Goal: Transaction & Acquisition: Book appointment/travel/reservation

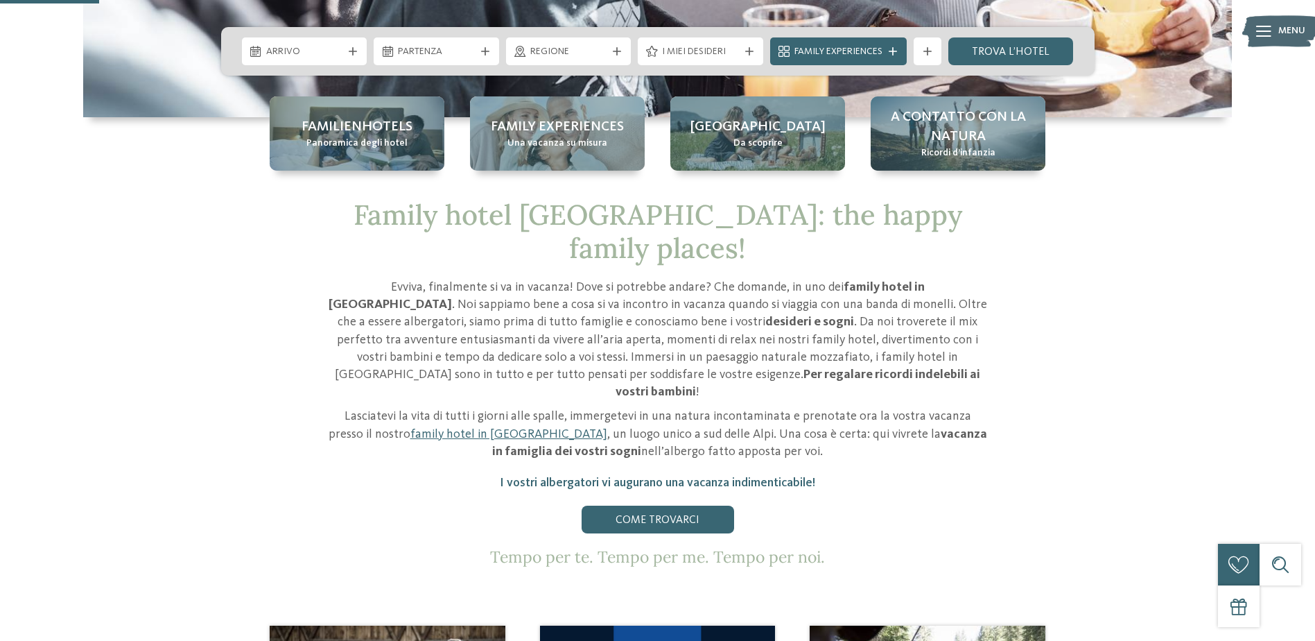
scroll to position [485, 0]
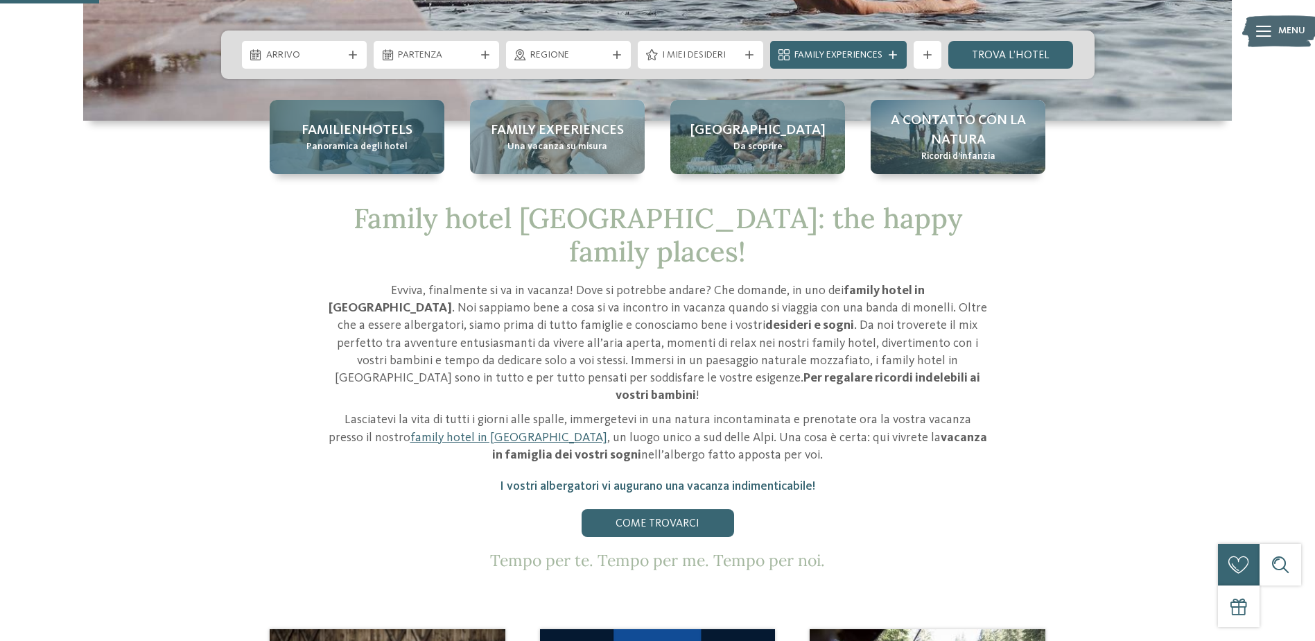
click at [366, 140] on span "Panoramica degli hotel" at bounding box center [357, 147] width 101 height 14
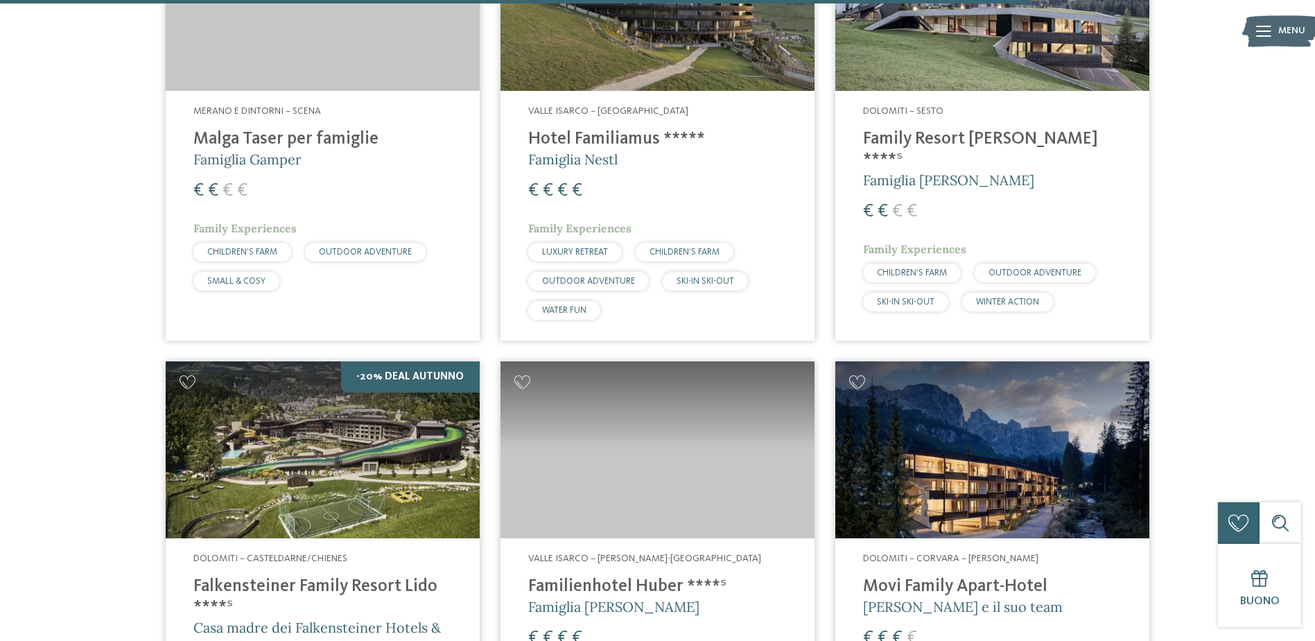
scroll to position [3675, 0]
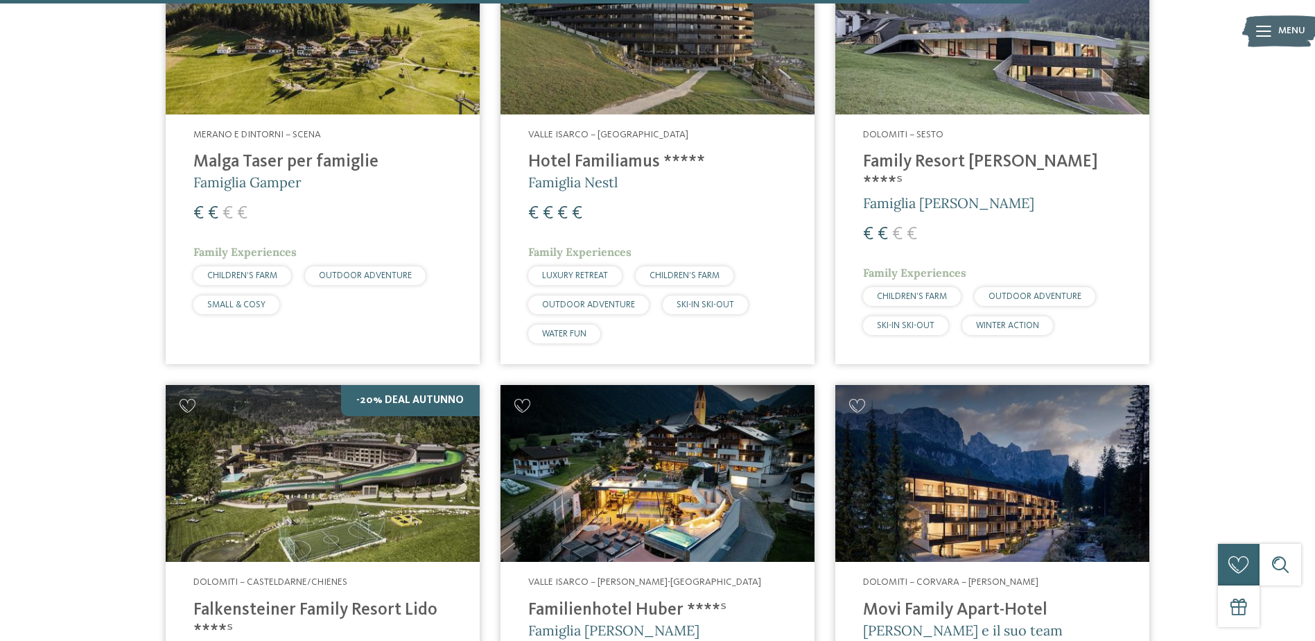
click at [646, 173] on h5 "Famiglia Nestl" at bounding box center [657, 182] width 259 height 19
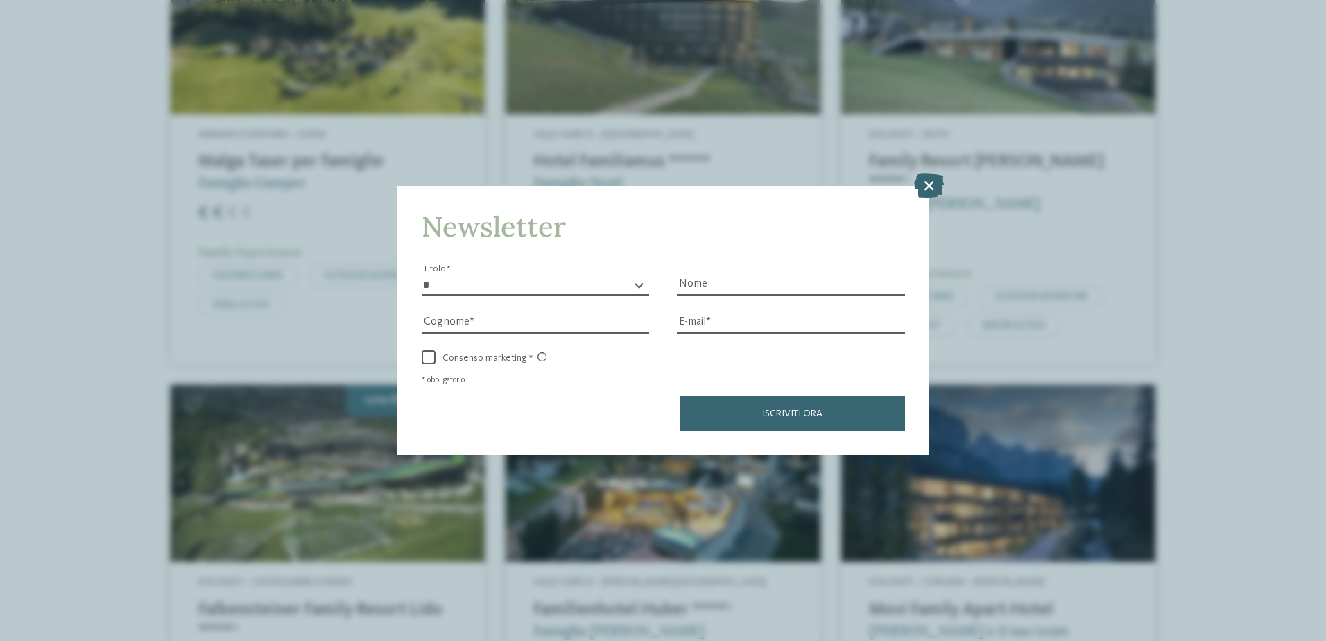
click at [955, 180] on div "Newsletter * ****** ******* ******** ****** Titolo Nome Cognome Fax" at bounding box center [663, 320] width 1326 height 641
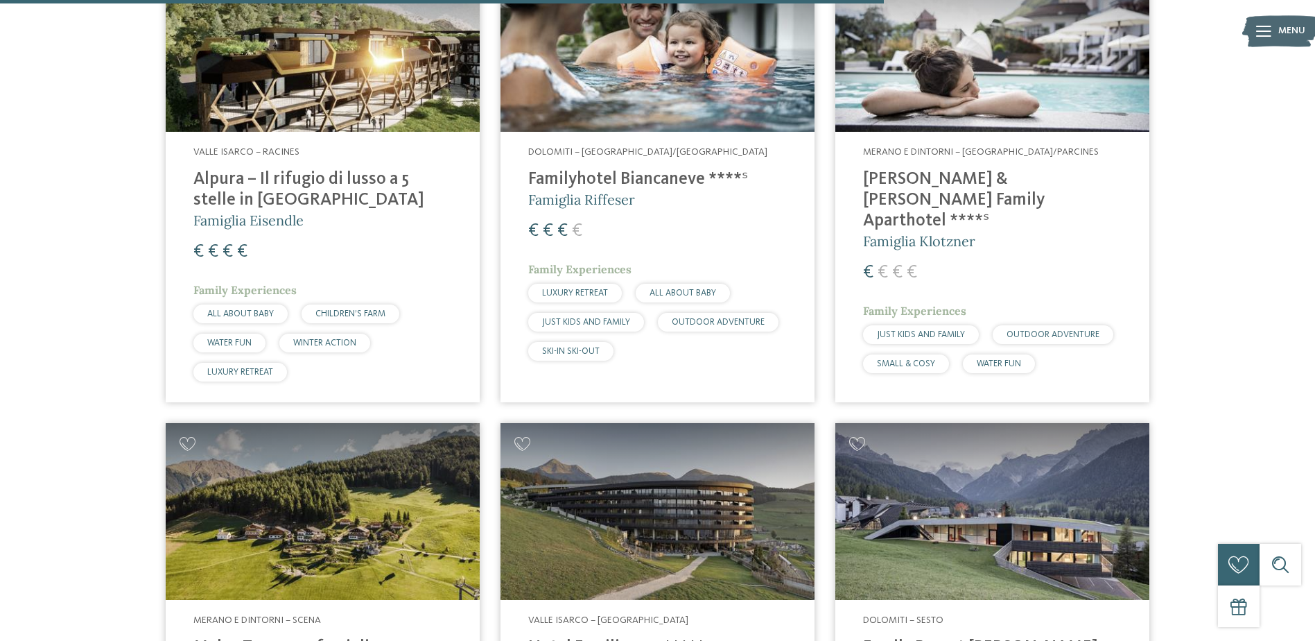
scroll to position [3121, 0]
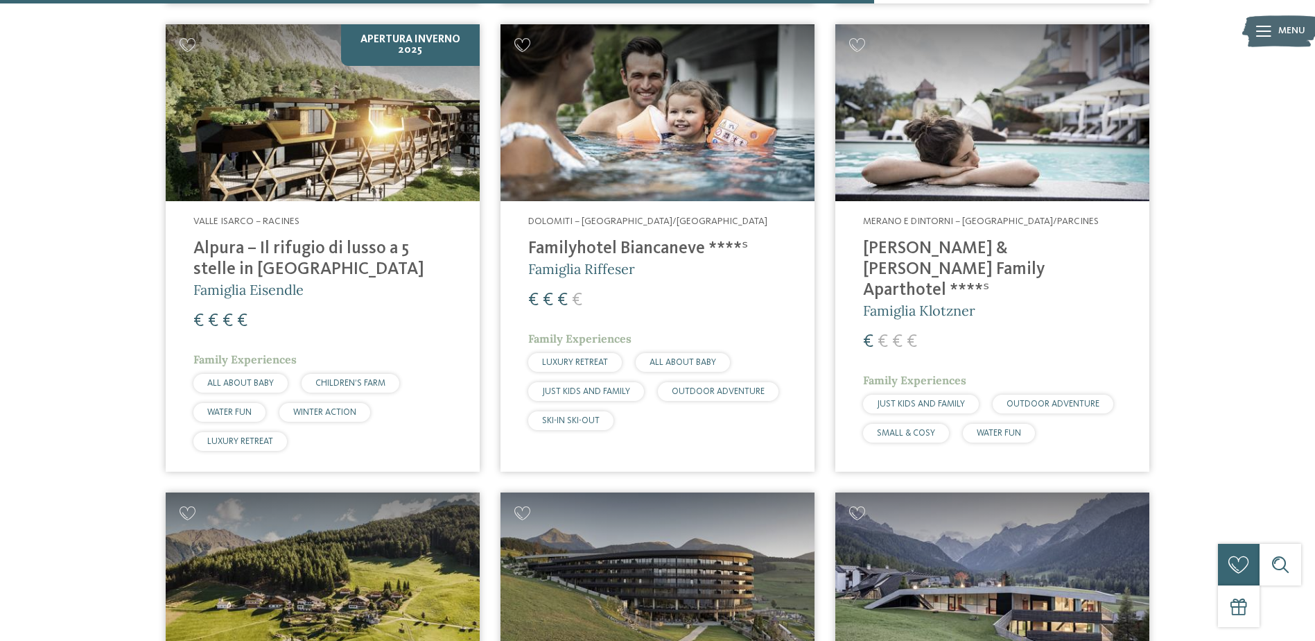
click at [294, 242] on h4 "Alpura – Il rifugio di lusso a 5 stelle in Alto Adige" at bounding box center [322, 260] width 259 height 42
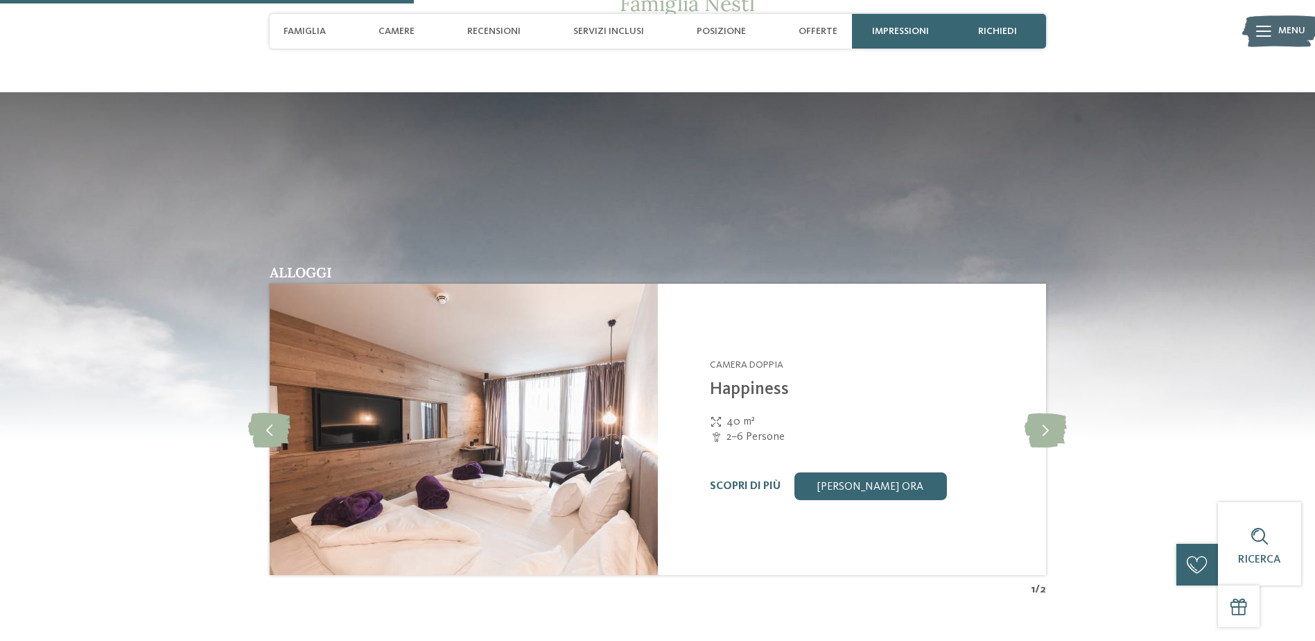
scroll to position [1734, 0]
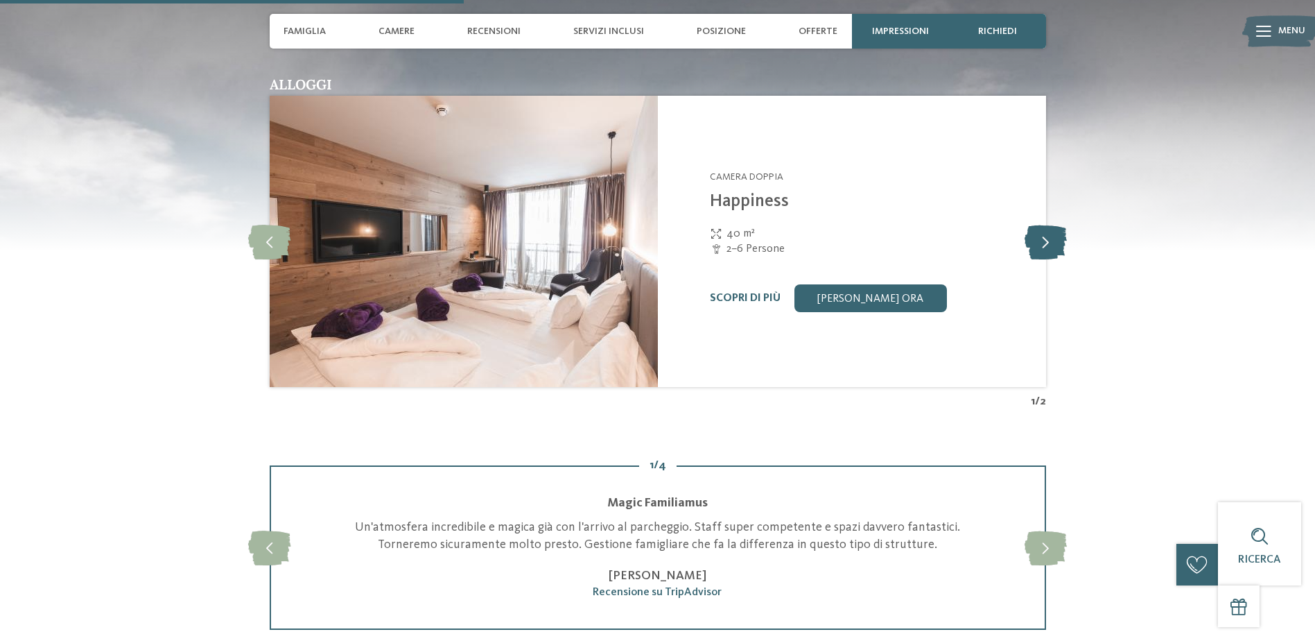
click at [1058, 235] on icon at bounding box center [1046, 241] width 42 height 35
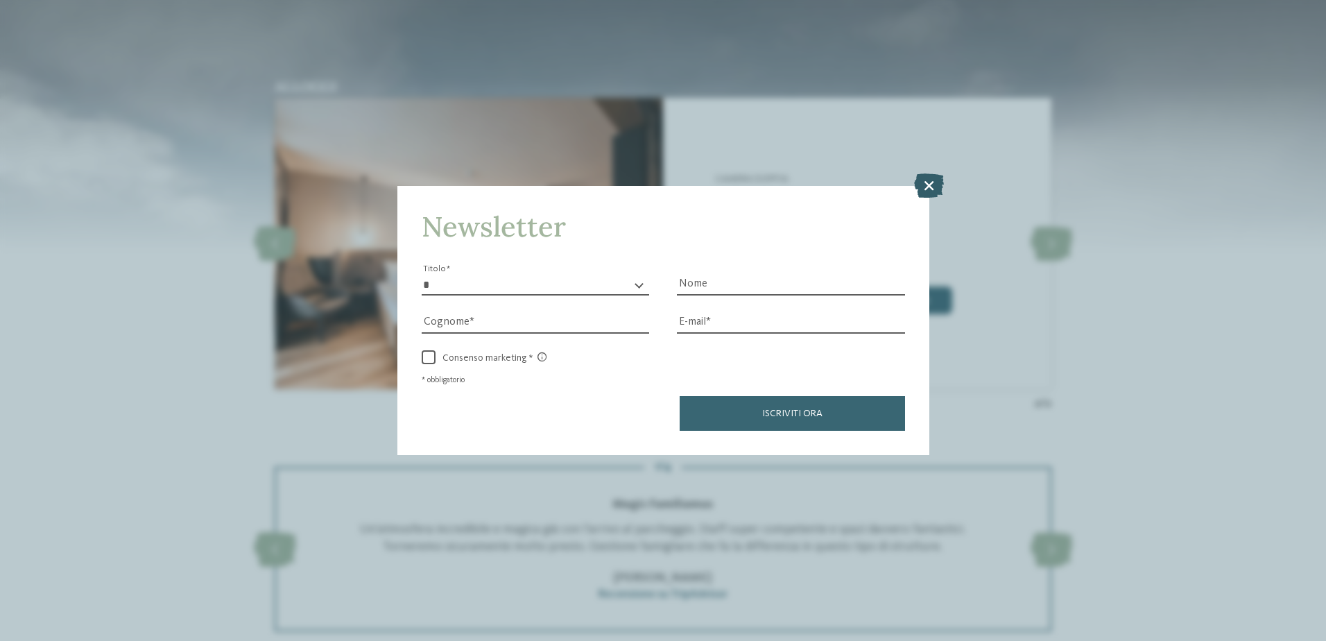
click at [933, 187] on icon at bounding box center [929, 185] width 30 height 24
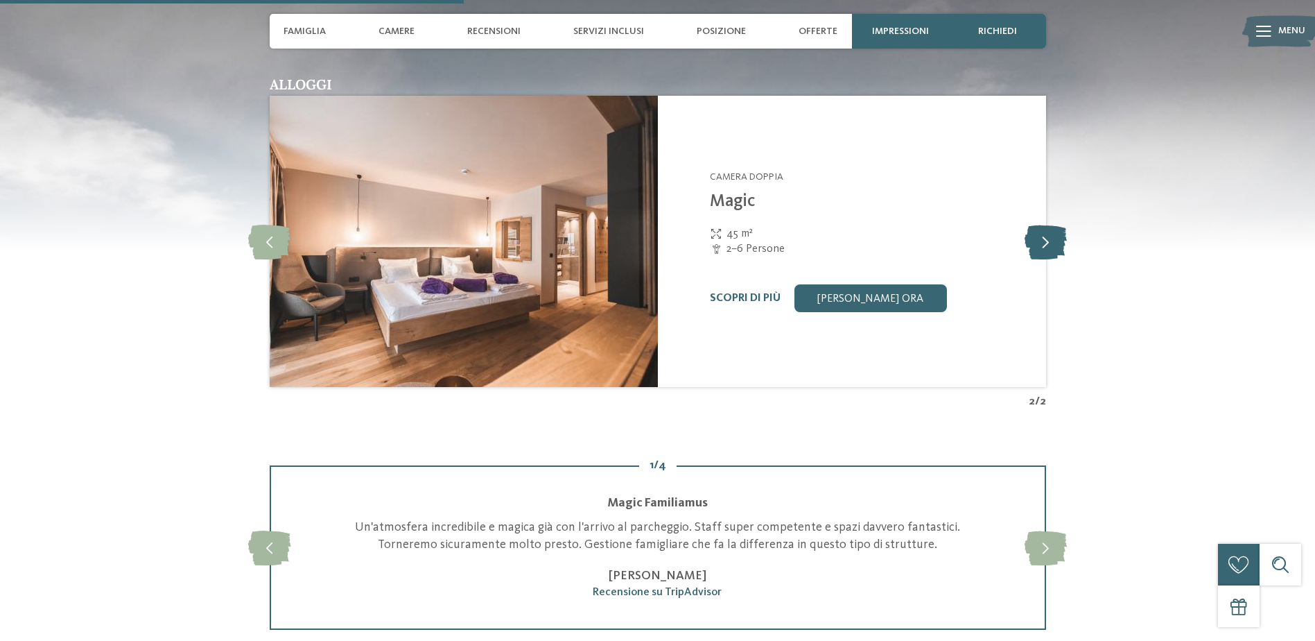
click at [1044, 249] on icon at bounding box center [1046, 241] width 42 height 35
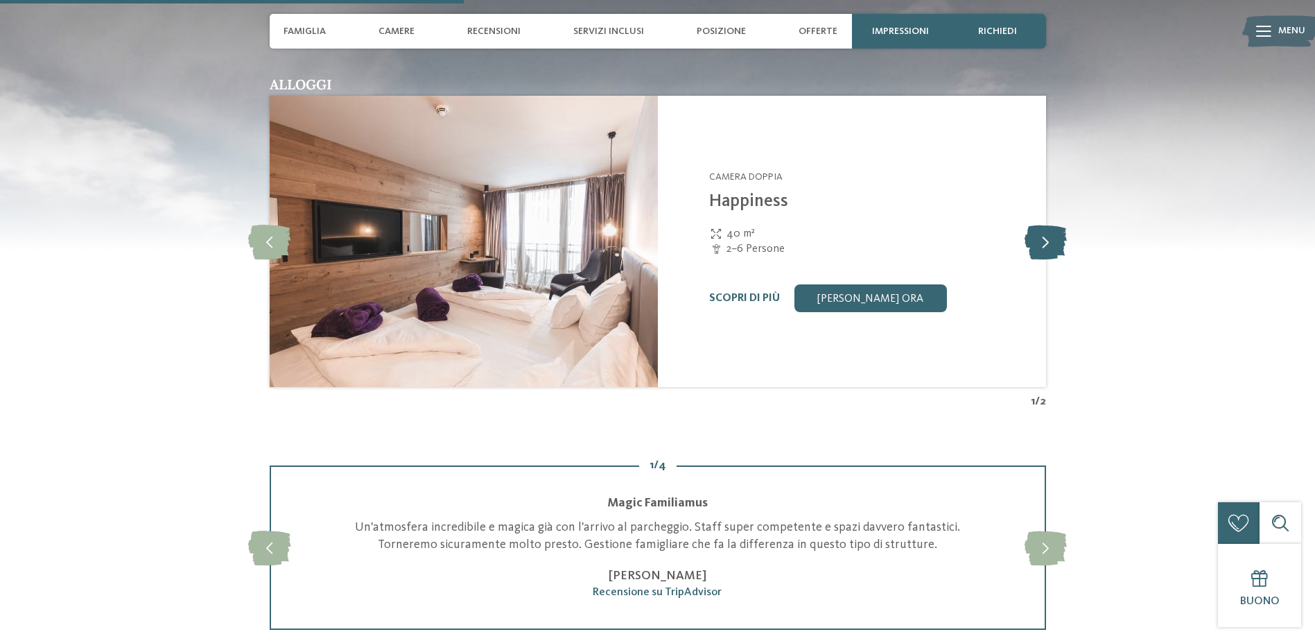
click at [1044, 249] on icon at bounding box center [1046, 241] width 42 height 35
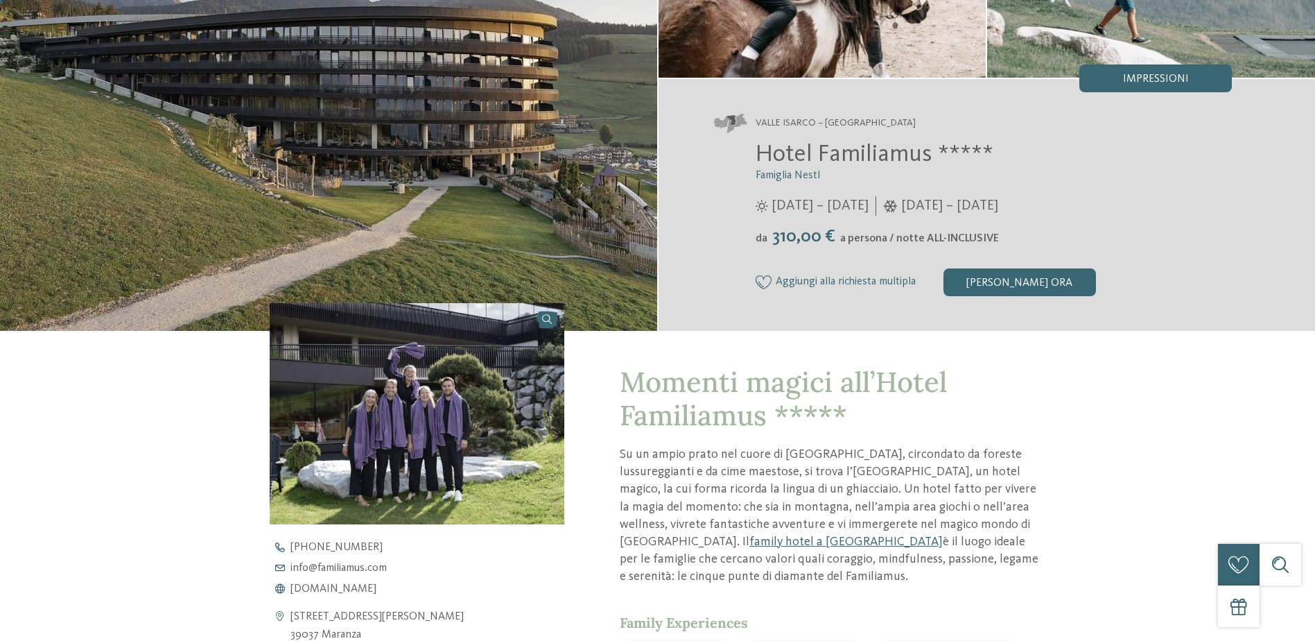
scroll to position [0, 0]
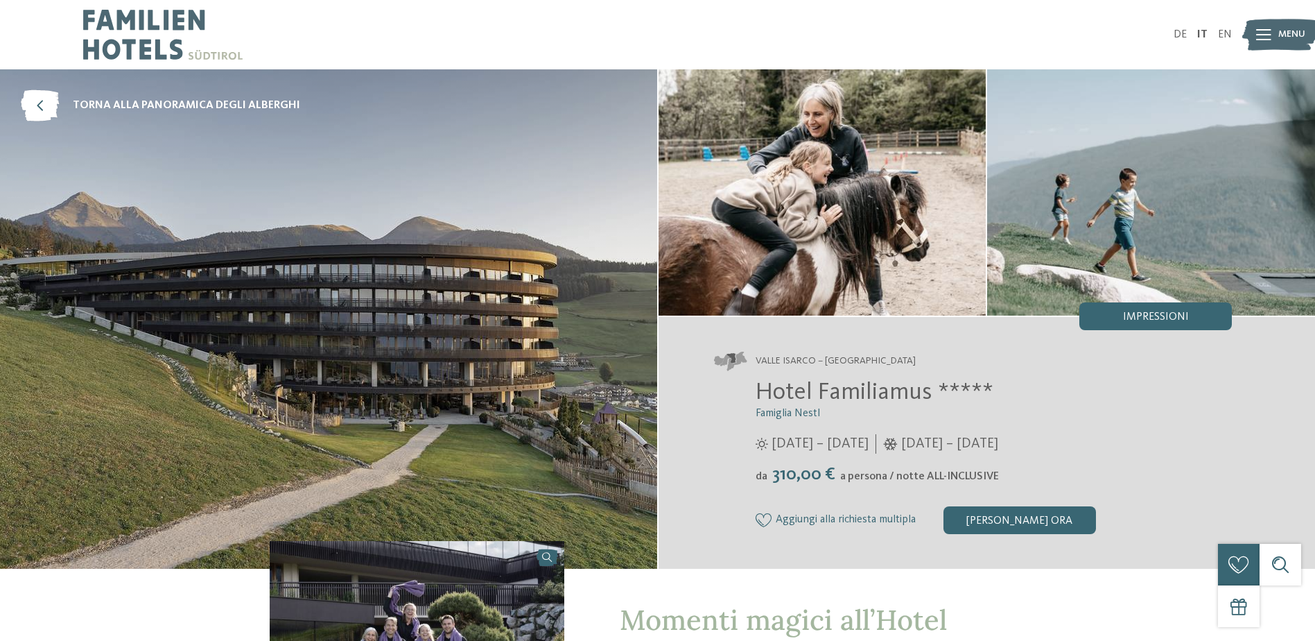
click at [1284, 32] on span "Menu" at bounding box center [1292, 35] width 27 height 14
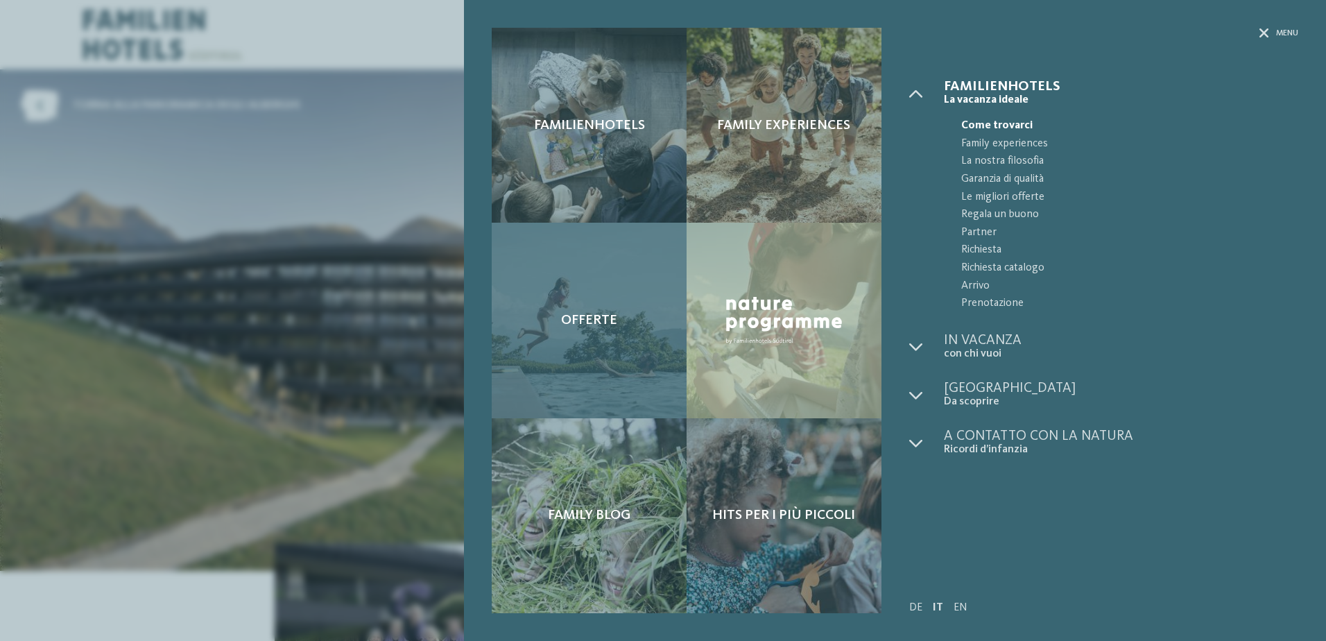
click at [563, 322] on span "Offerte" at bounding box center [589, 320] width 56 height 17
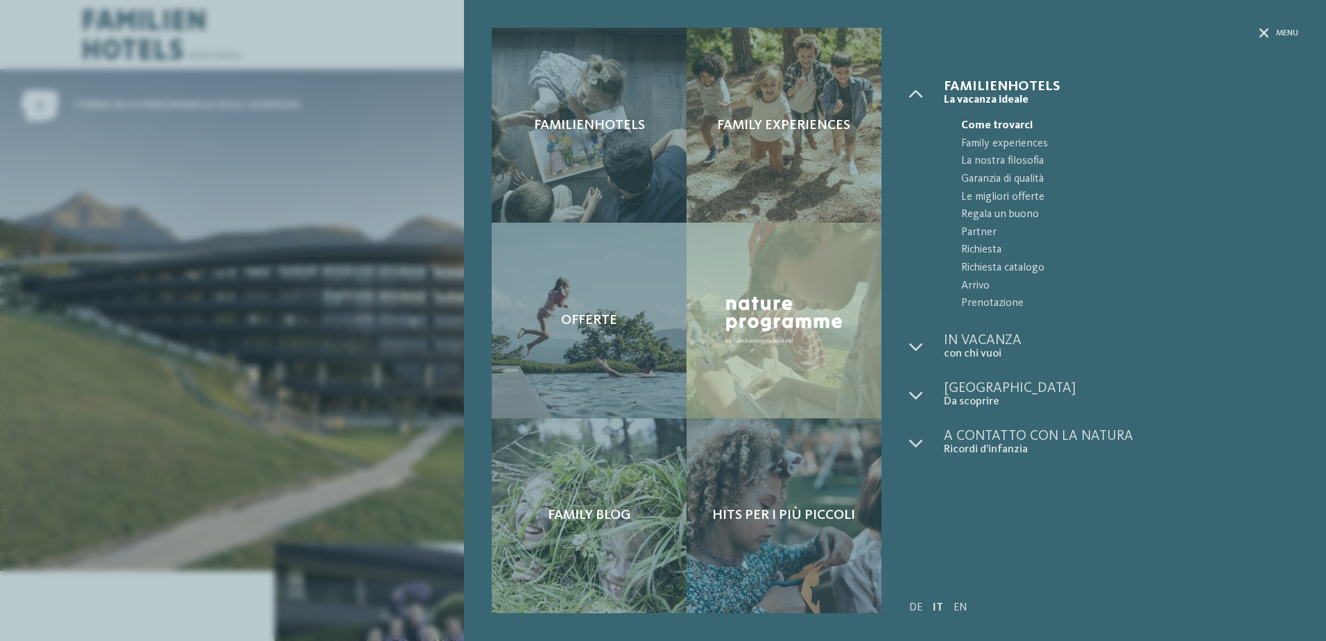
click at [181, 92] on div "Familienhotels Family experiences Offerte" at bounding box center [663, 320] width 1326 height 641
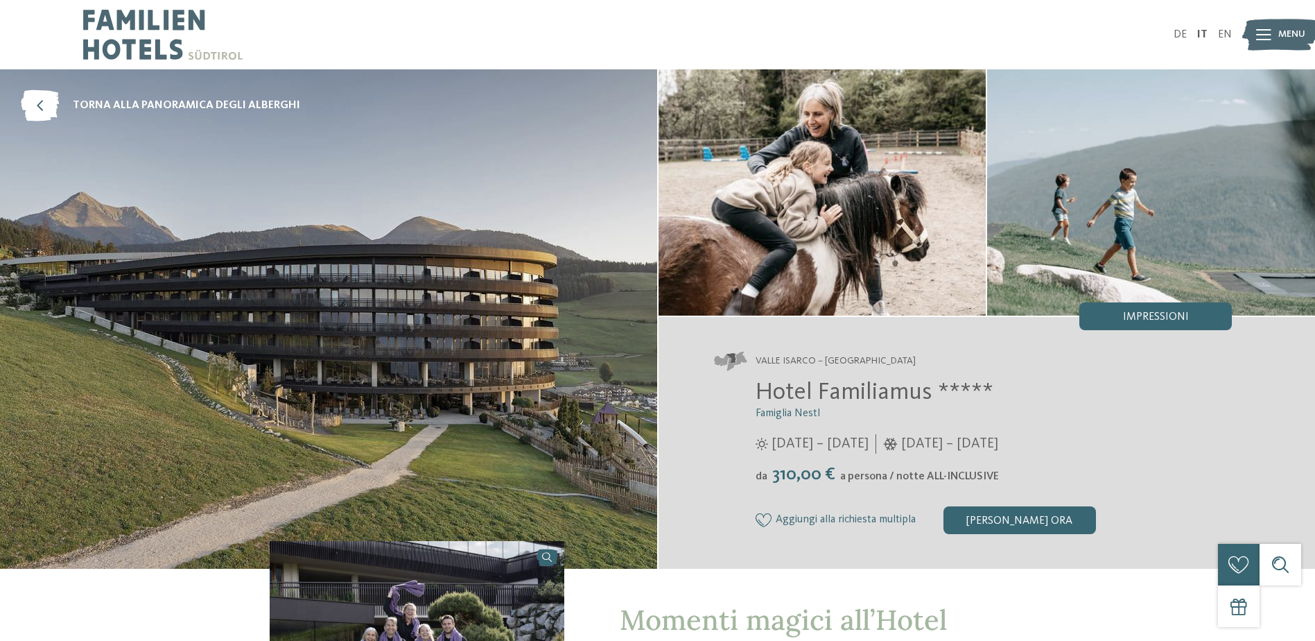
click at [219, 139] on img at bounding box center [328, 318] width 657 height 499
click at [856, 514] on span "Aggiungi alla richiesta multipla" at bounding box center [846, 520] width 140 height 12
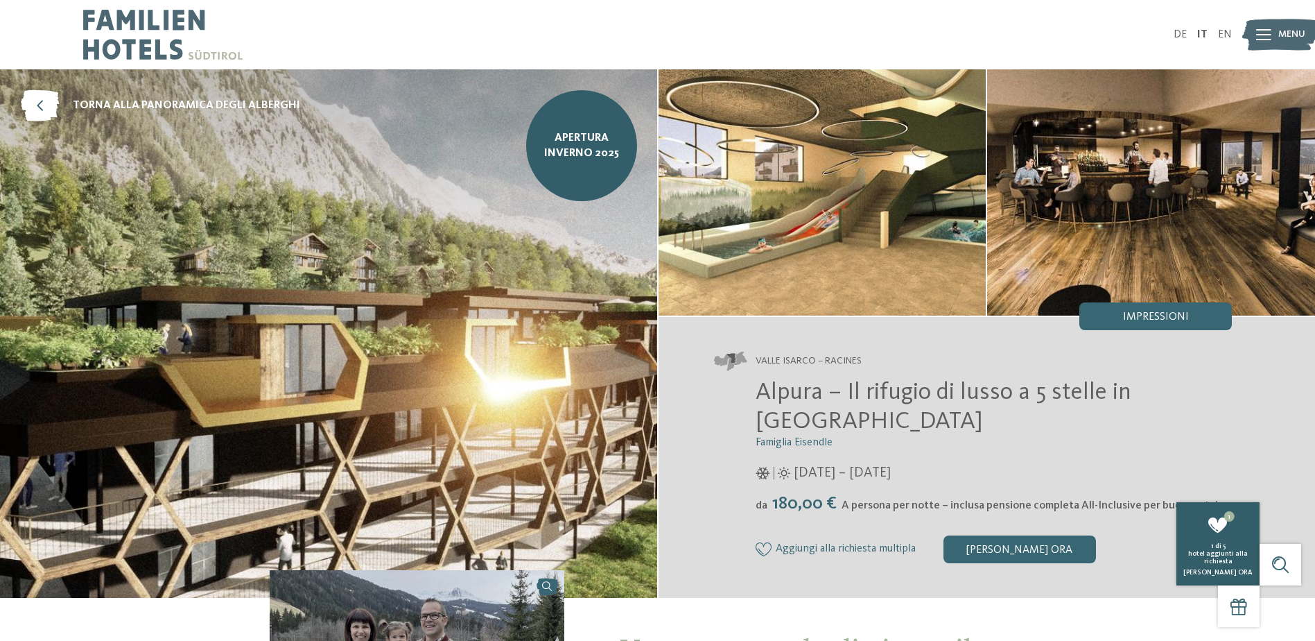
click at [1211, 558] on span "hotel aggiunti alla richiesta" at bounding box center [1219, 557] width 60 height 15
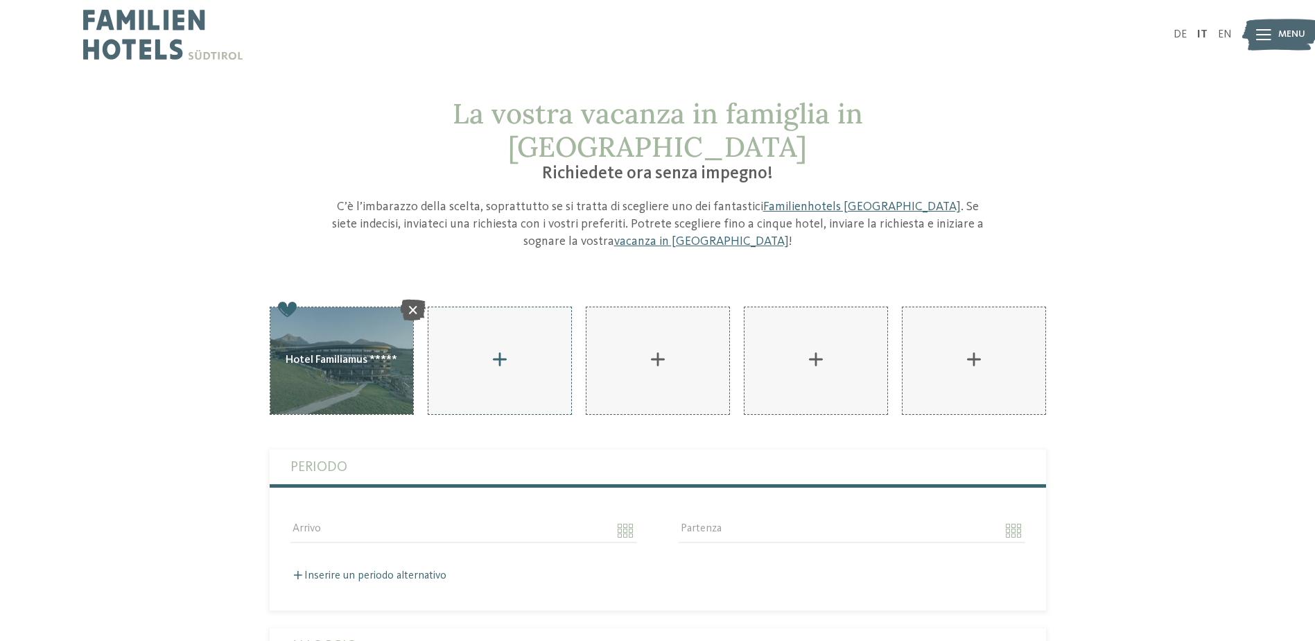
click at [507, 331] on div "AKI Family Resort PLOSE aggiungere" at bounding box center [500, 360] width 143 height 107
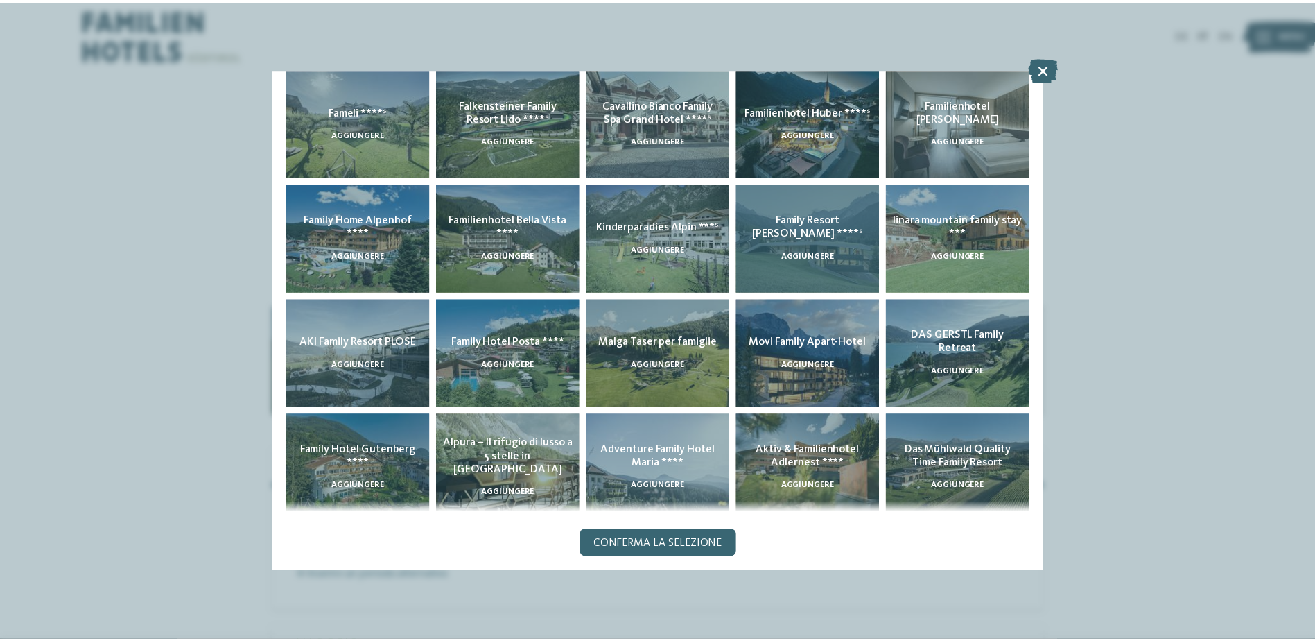
scroll to position [266, 0]
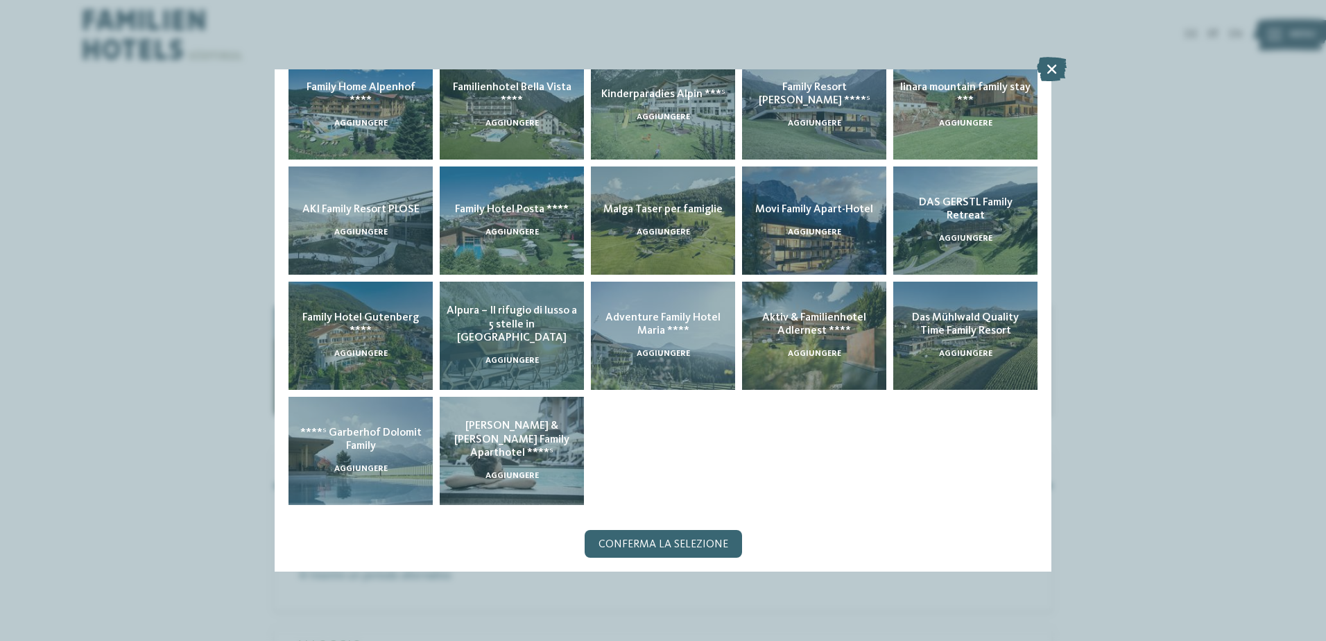
click at [512, 327] on span "Alpura – Il rifugio di lusso a 5 stelle in [GEOGRAPHIC_DATA]" at bounding box center [512, 323] width 130 height 37
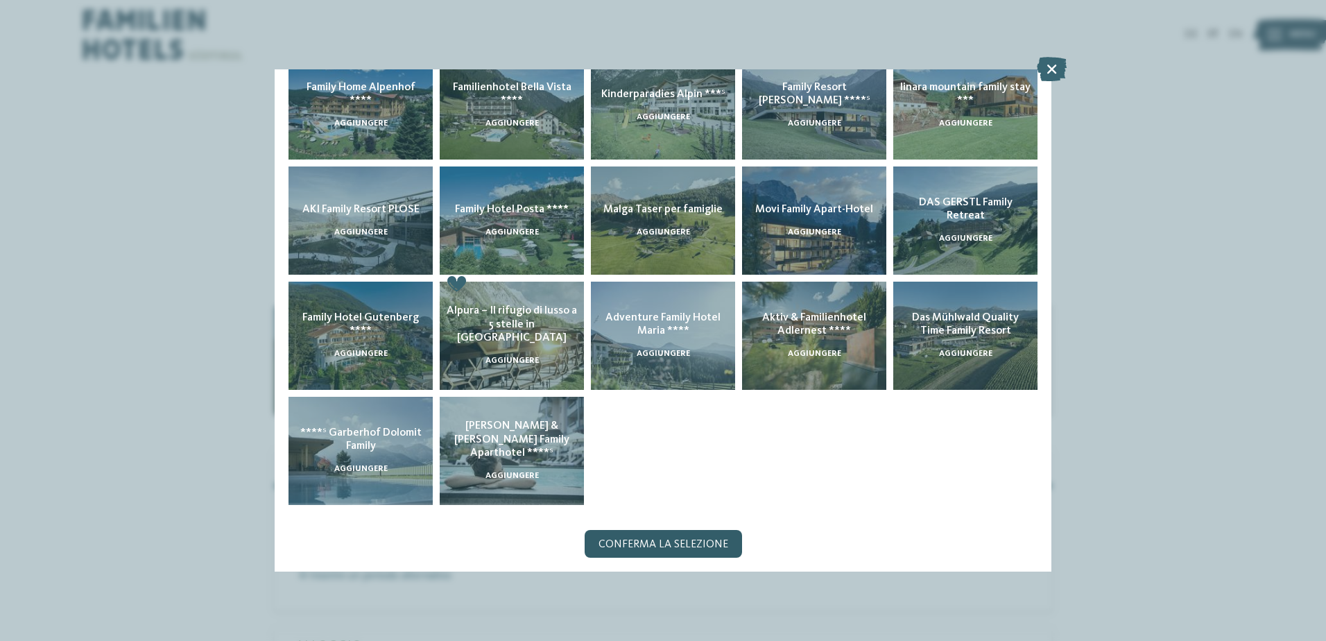
click at [666, 530] on div "Conferma la selezione" at bounding box center [663, 544] width 157 height 28
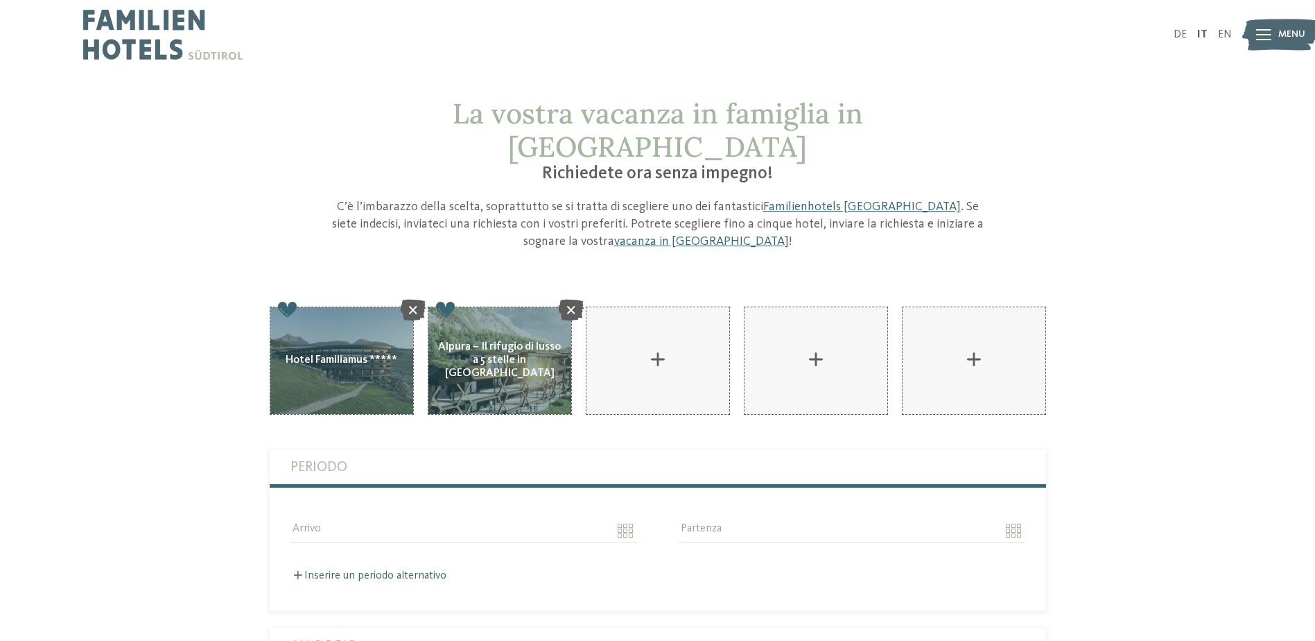
click at [126, 29] on img at bounding box center [162, 34] width 159 height 69
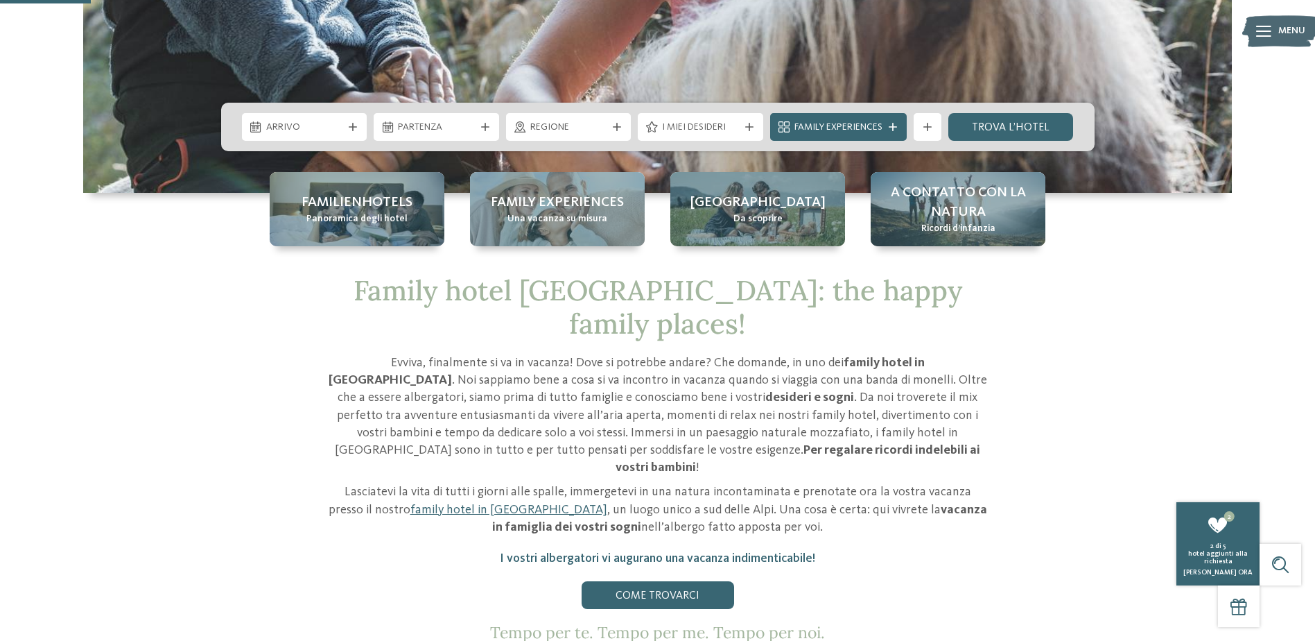
scroll to position [416, 0]
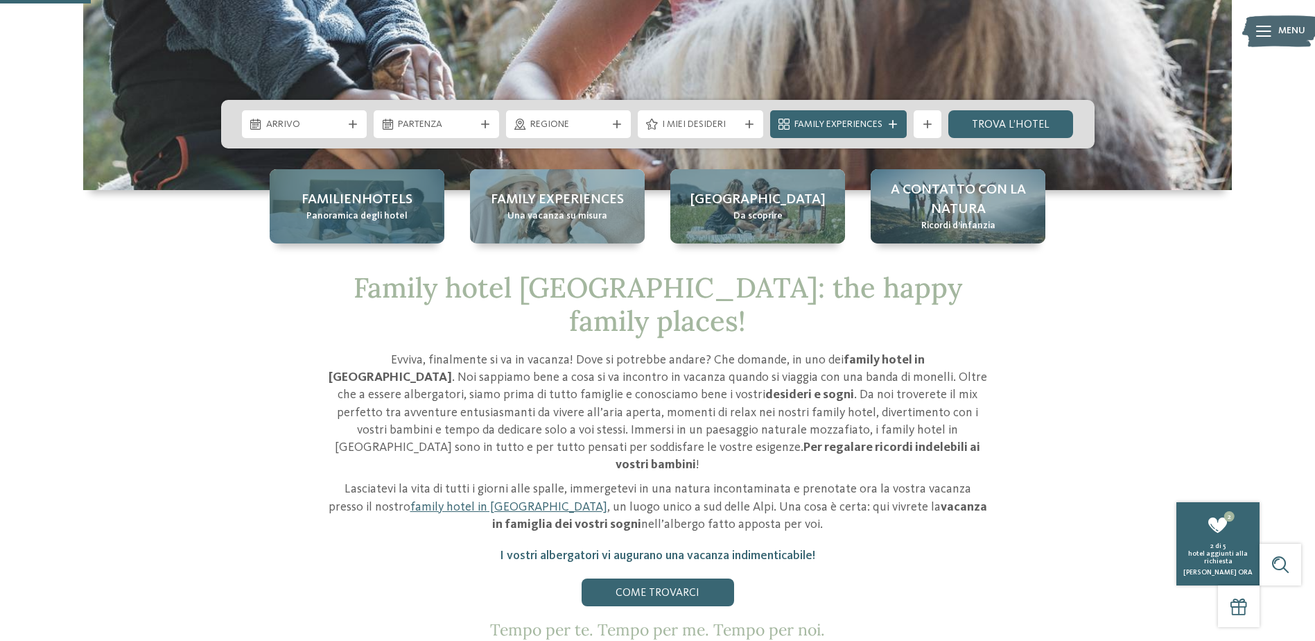
click at [346, 169] on div "Familienhotels Panoramica degli hotel" at bounding box center [357, 206] width 175 height 74
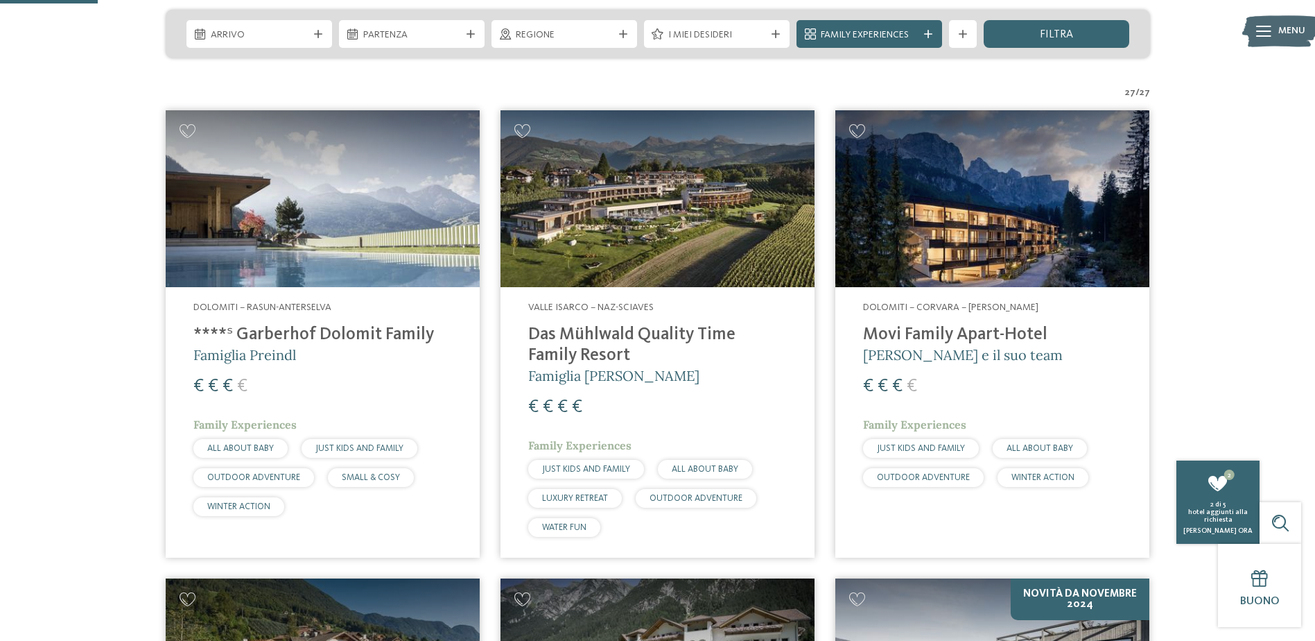
click at [380, 329] on h4 "****ˢ Garberhof Dolomit Family" at bounding box center [322, 335] width 259 height 21
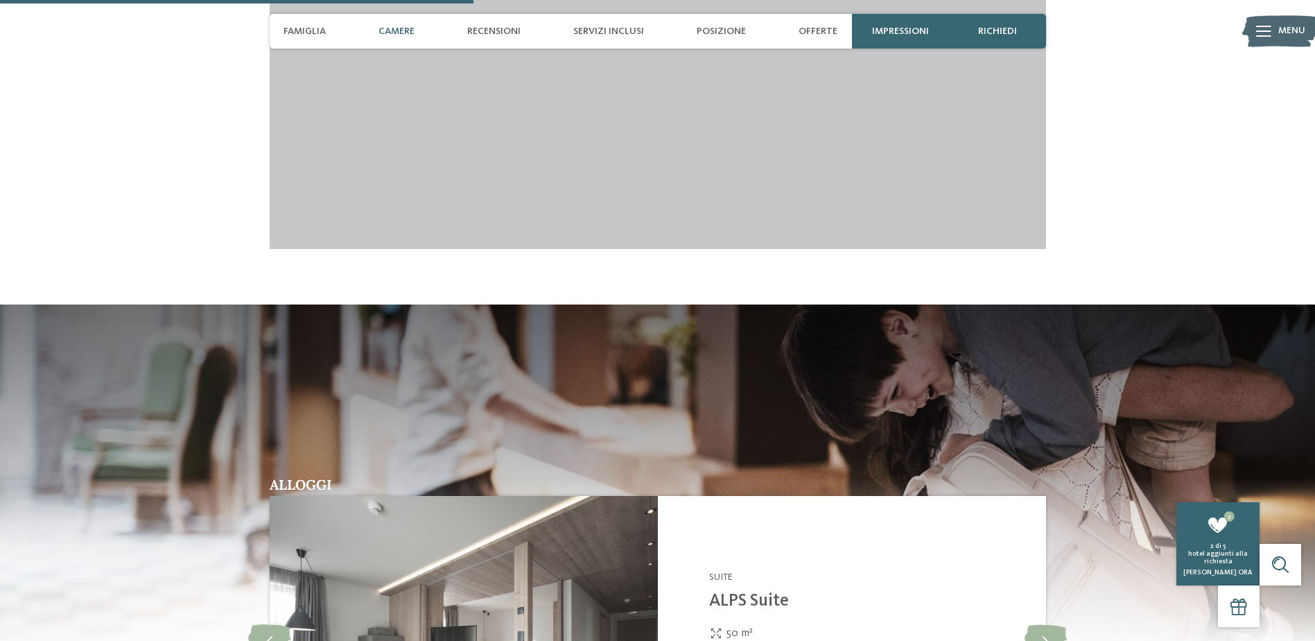
scroll to position [1942, 0]
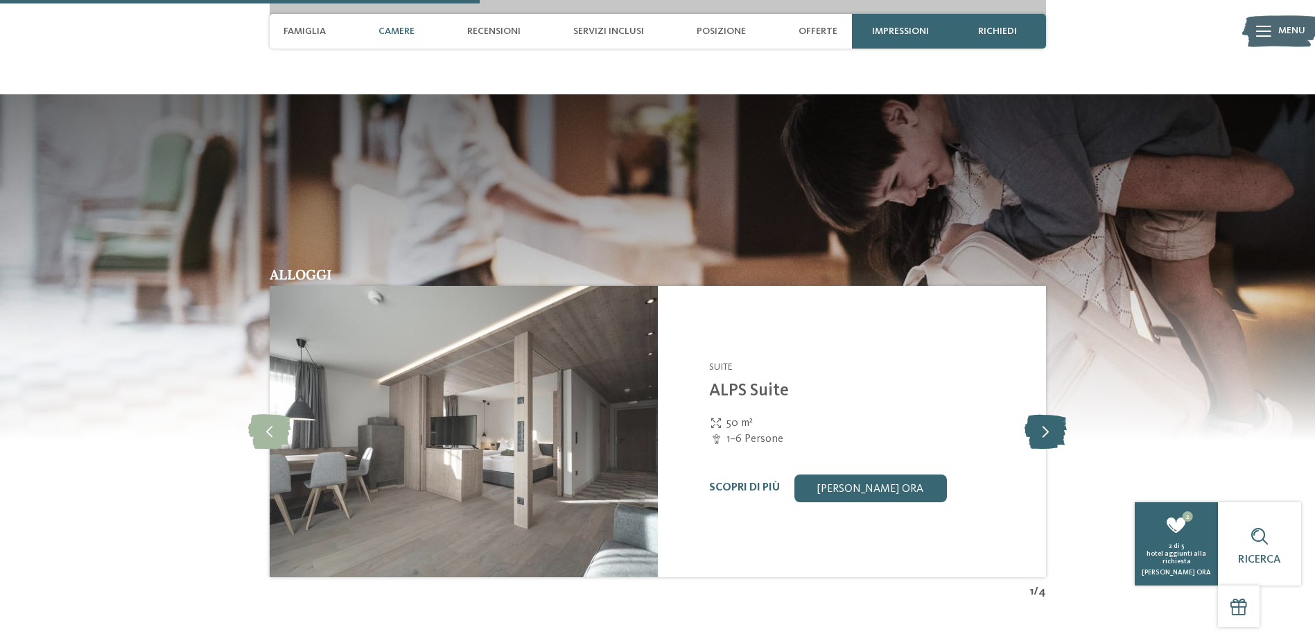
click at [1046, 431] on icon at bounding box center [1046, 431] width 42 height 35
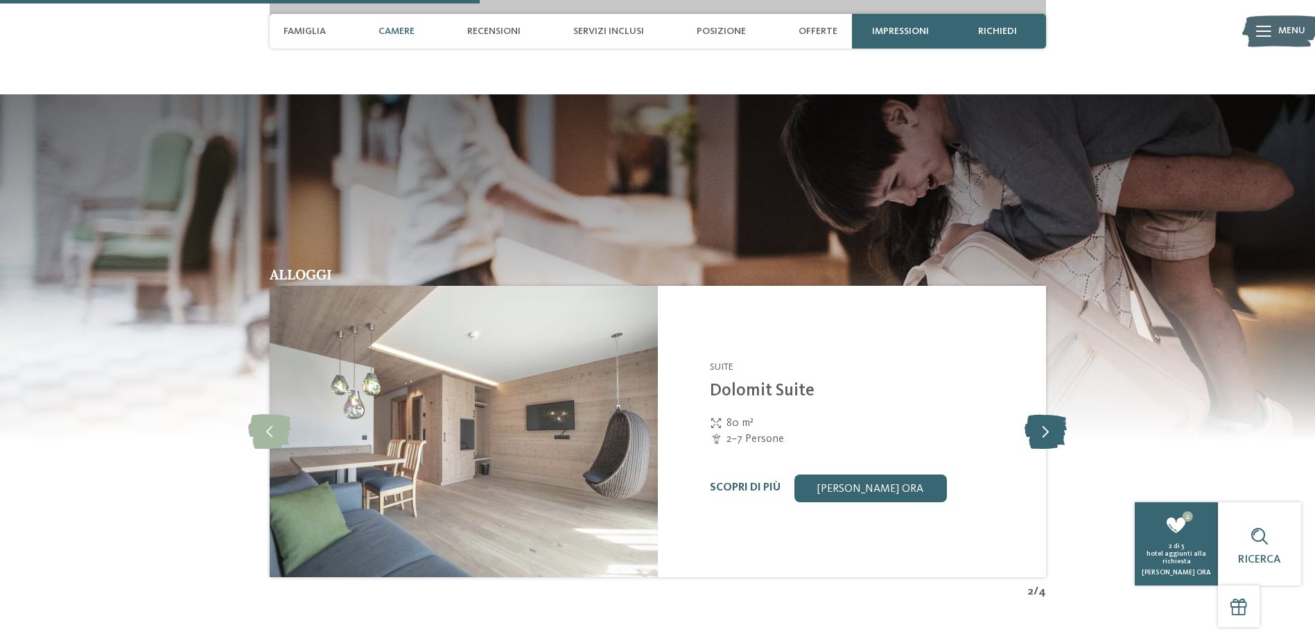
click at [1046, 431] on icon at bounding box center [1046, 431] width 42 height 35
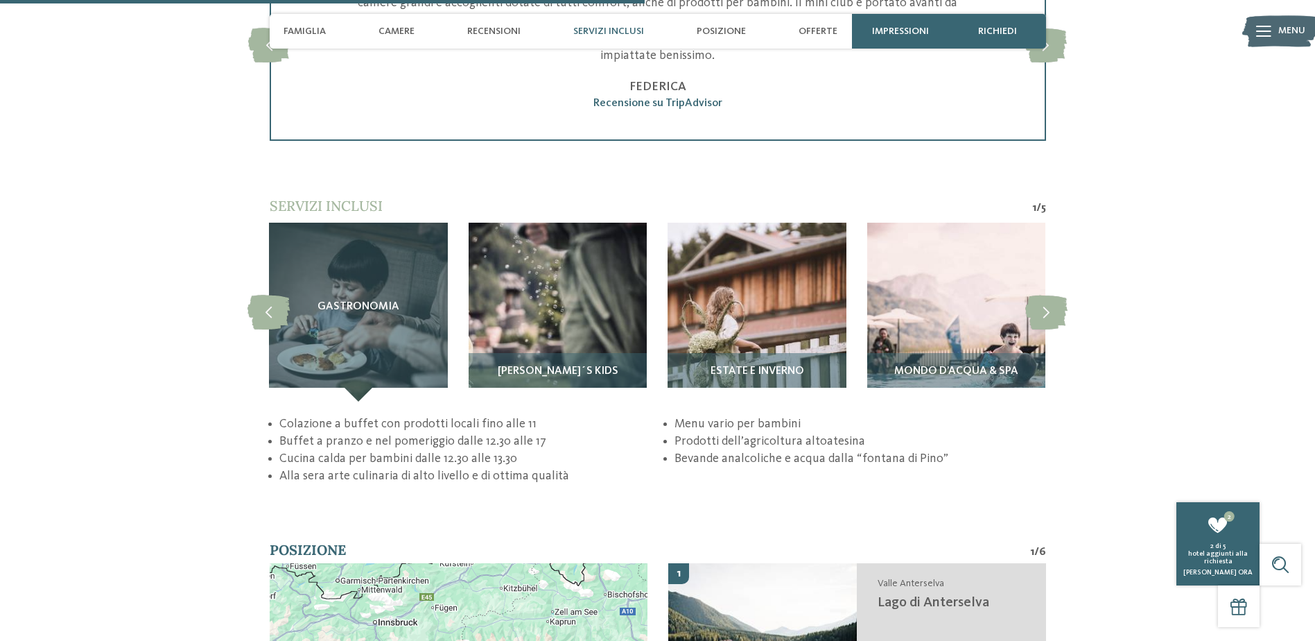
scroll to position [2704, 0]
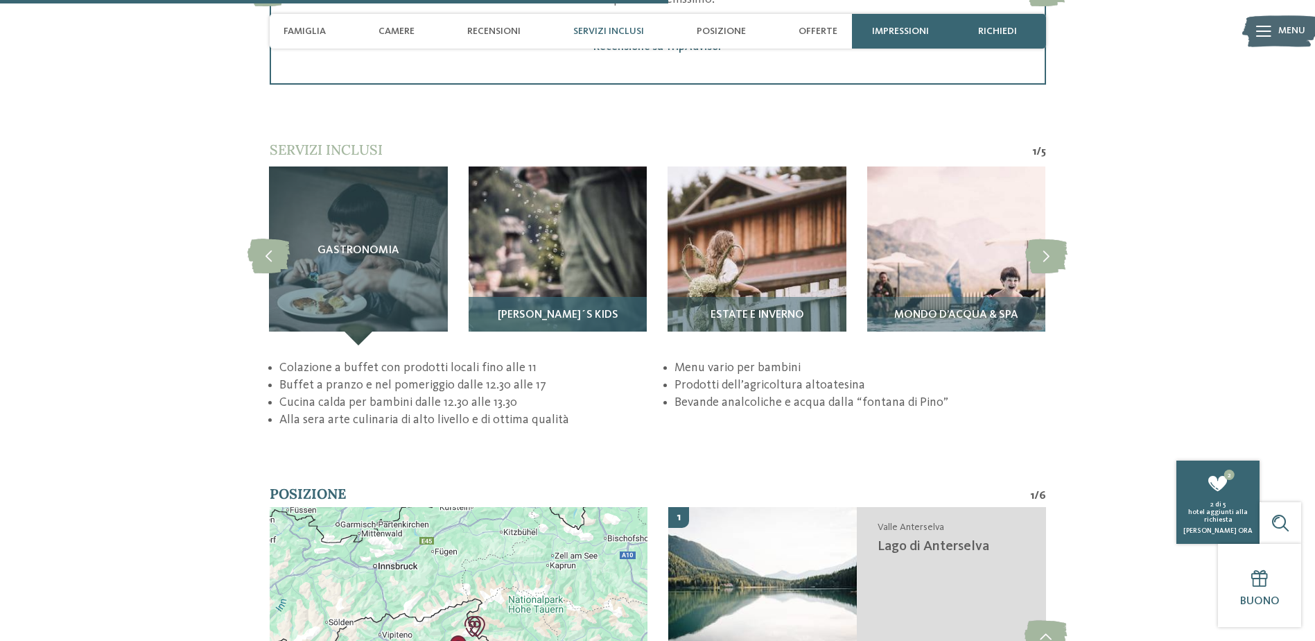
click at [607, 302] on div "Pino´s Kids" at bounding box center [558, 321] width 178 height 49
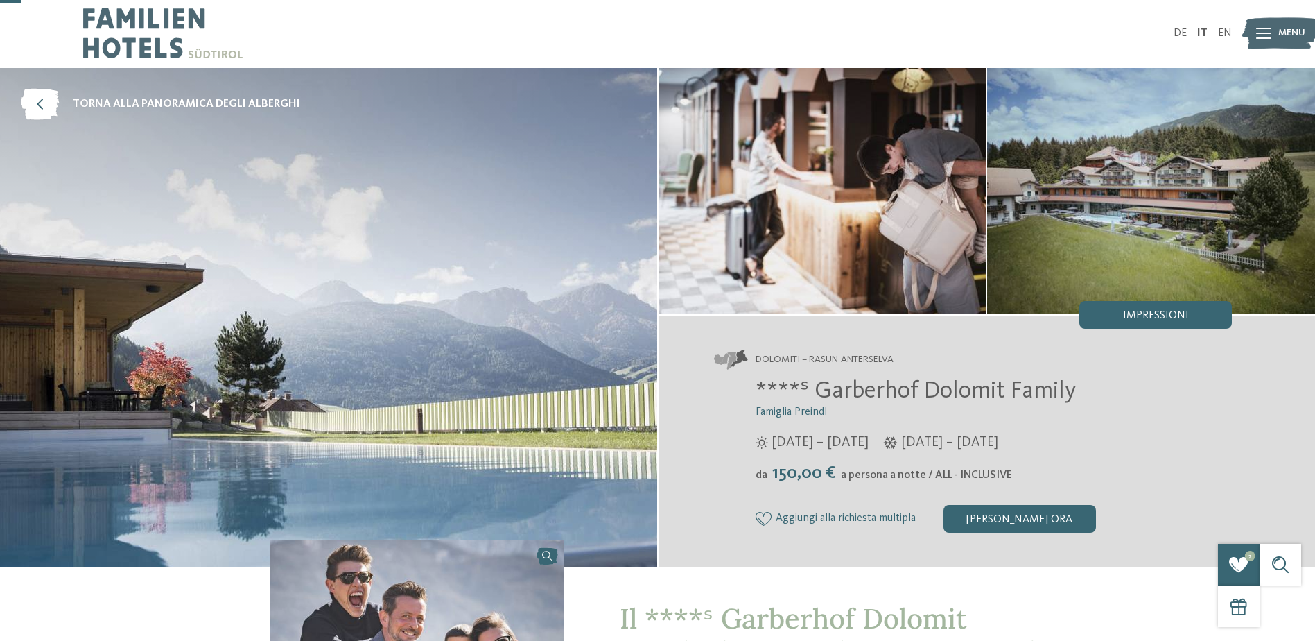
scroll to position [0, 0]
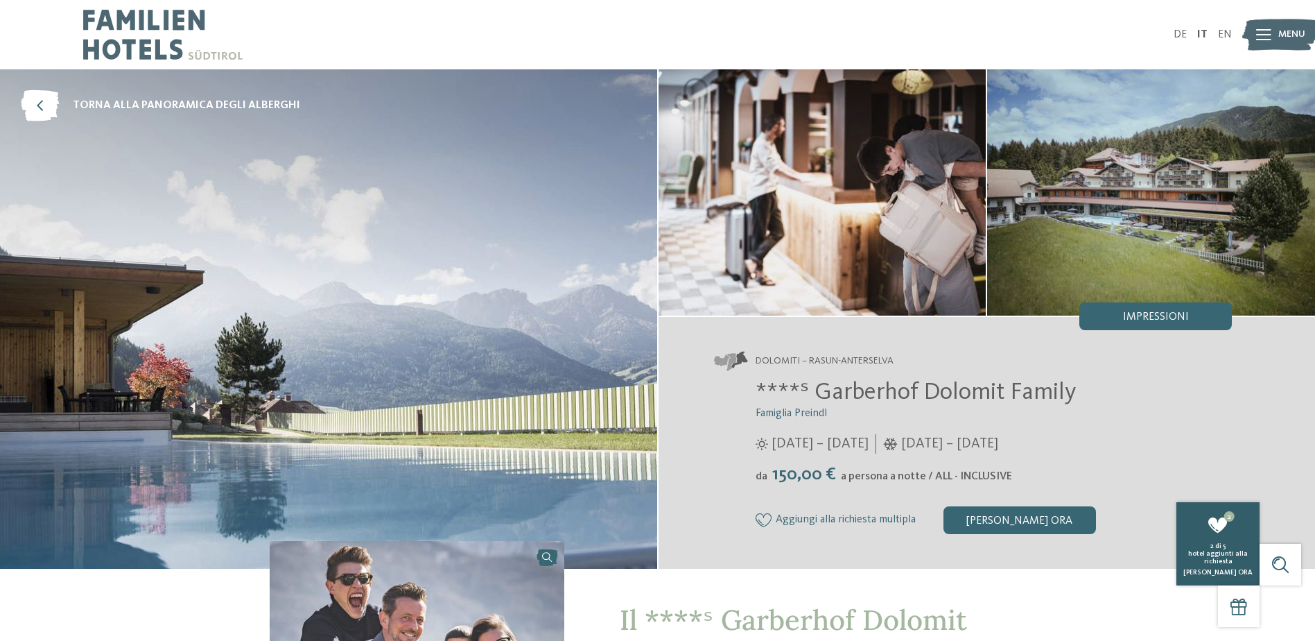
click at [1240, 554] on span "hotel aggiunti alla richiesta" at bounding box center [1219, 557] width 60 height 15
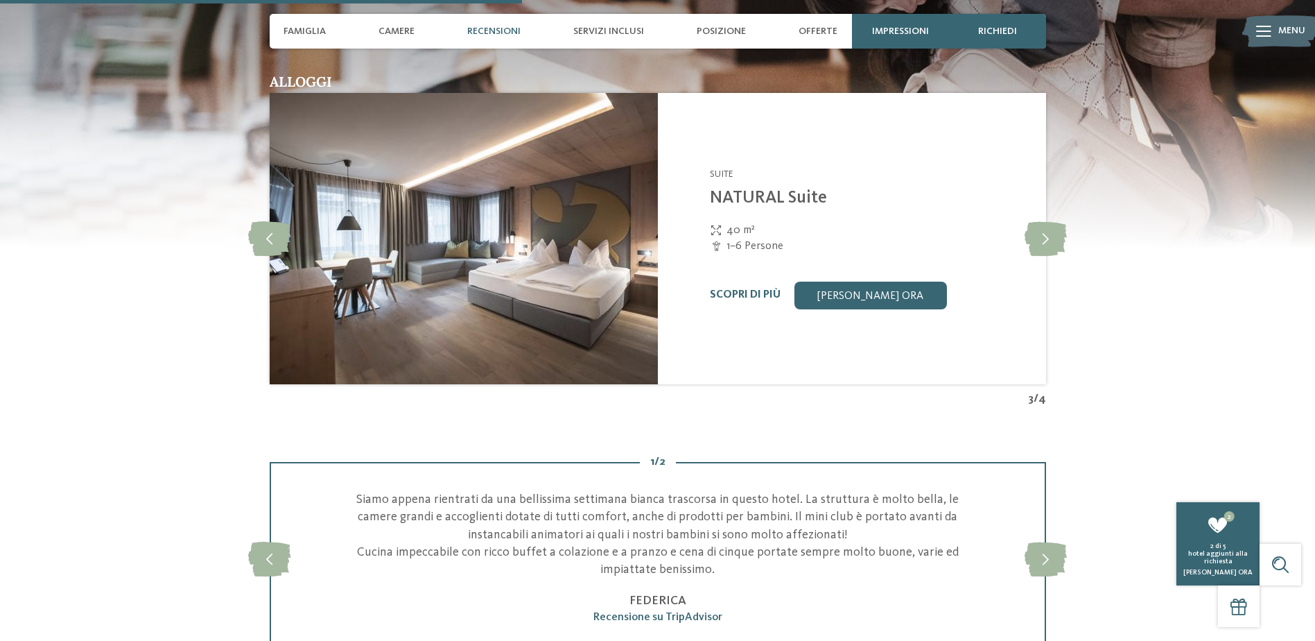
scroll to position [2496, 0]
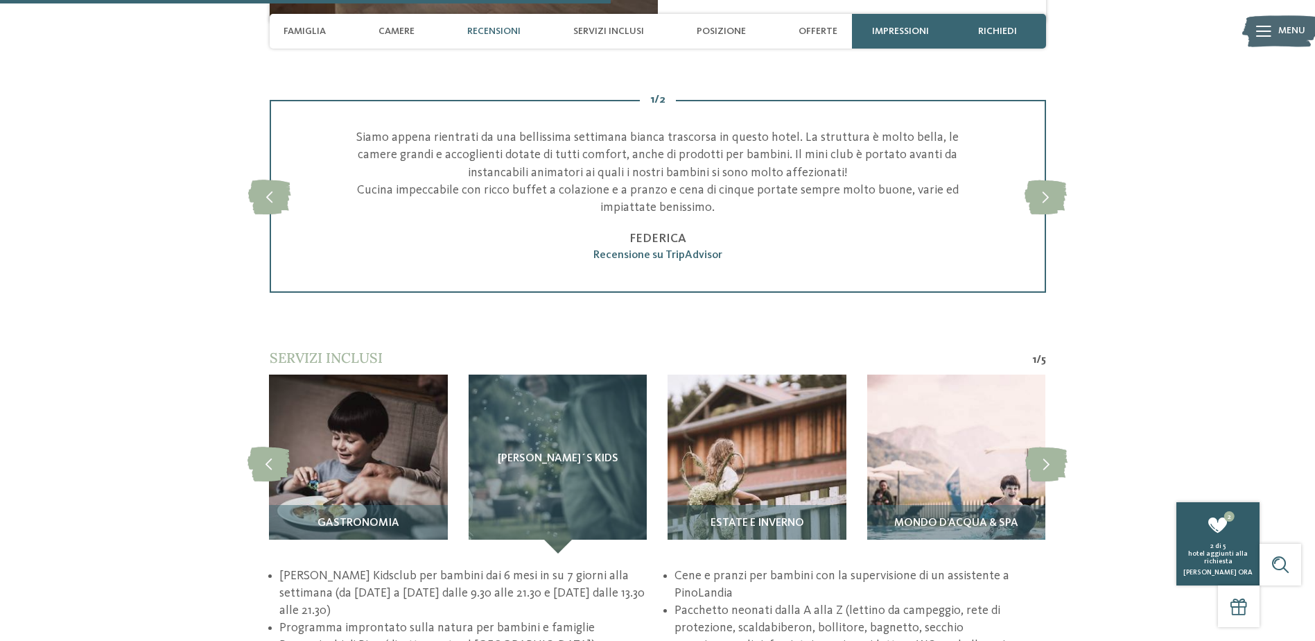
click at [1202, 533] on div "2 richiedi 2 di 5 hotel aggiunti alla richiesta Richiedi ora" at bounding box center [1218, 543] width 83 height 83
